Goal: Navigation & Orientation: Find specific page/section

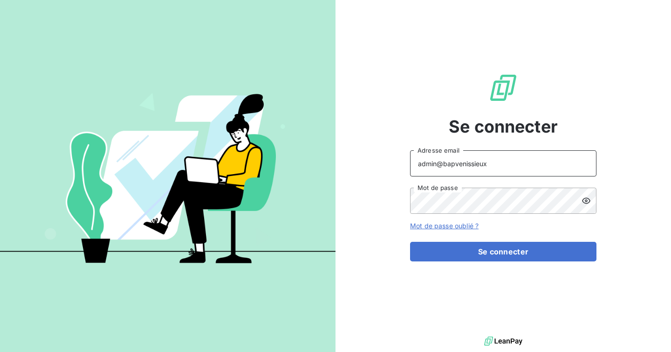
click at [495, 166] on input "admin@bapvenissieux" at bounding box center [503, 163] width 187 height 26
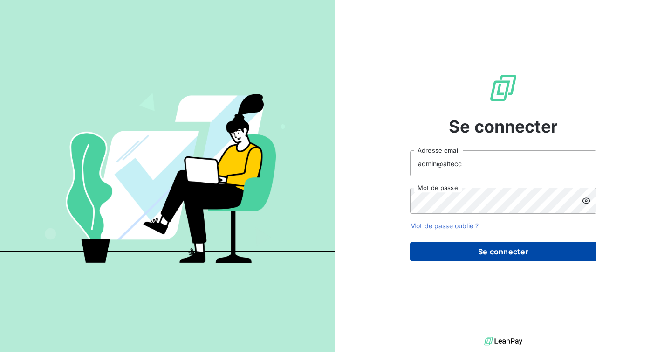
type input "admin@altecc"
click at [494, 261] on button "Se connecter" at bounding box center [503, 252] width 187 height 20
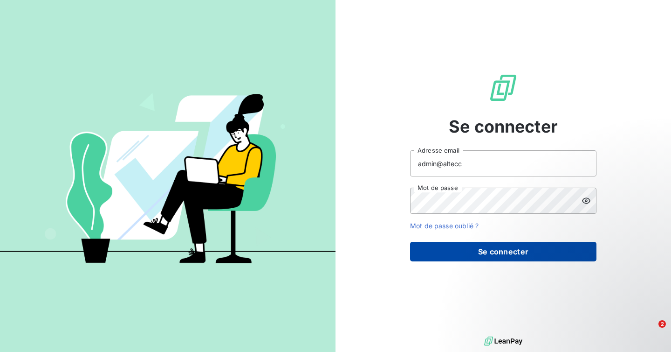
click at [497, 248] on button "Se connecter" at bounding box center [503, 252] width 187 height 20
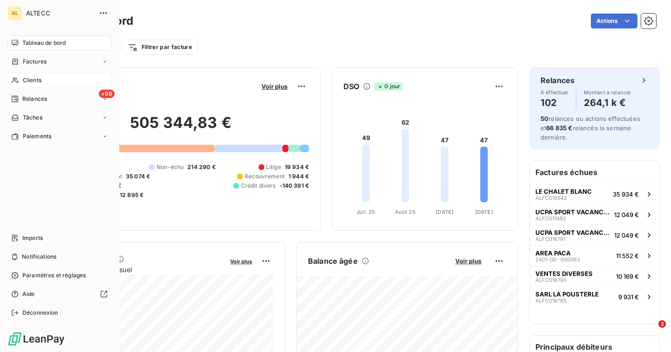
click at [35, 82] on span "Clients" at bounding box center [32, 80] width 19 height 8
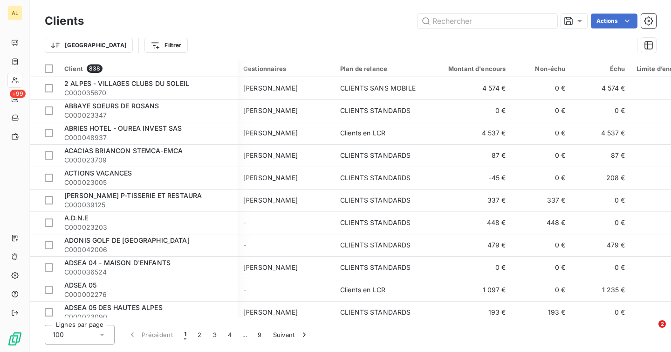
scroll to position [0, 192]
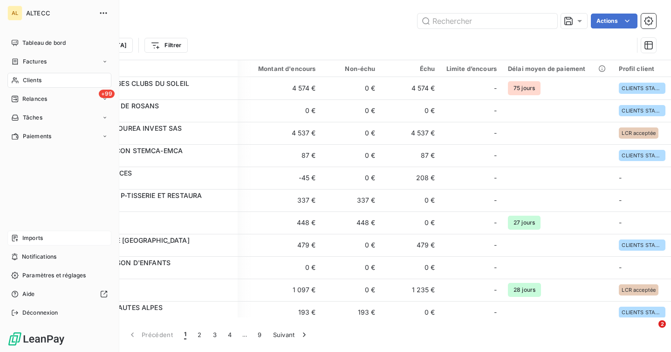
click at [24, 236] on span "Imports" at bounding box center [32, 238] width 21 height 8
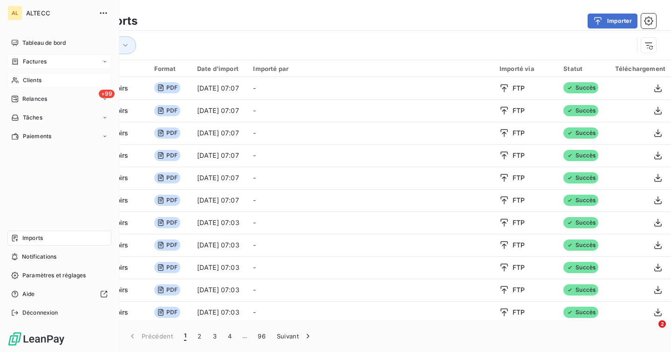
click at [44, 61] on span "Factures" at bounding box center [35, 61] width 24 height 8
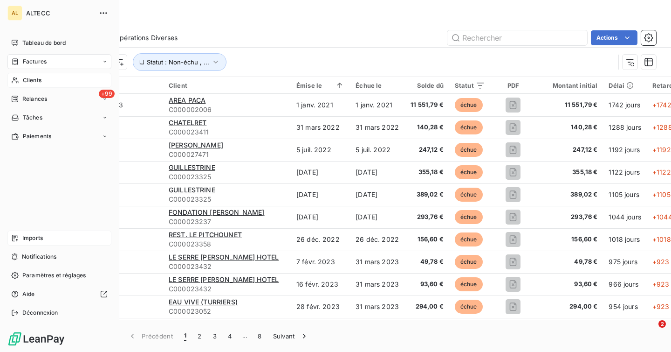
click at [19, 80] on div "Clients" at bounding box center [59, 80] width 104 height 15
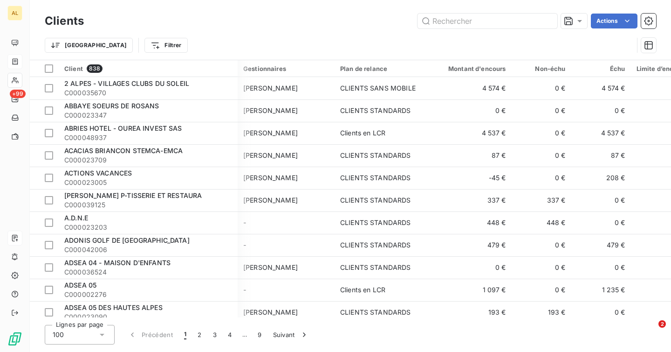
scroll to position [0, 192]
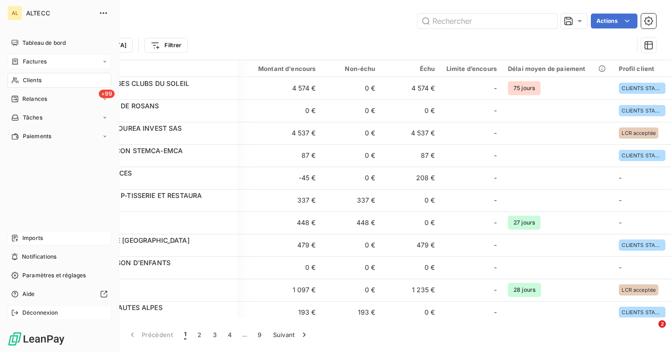
click at [13, 311] on icon at bounding box center [14, 312] width 7 height 7
